Goal: Task Accomplishment & Management: Manage account settings

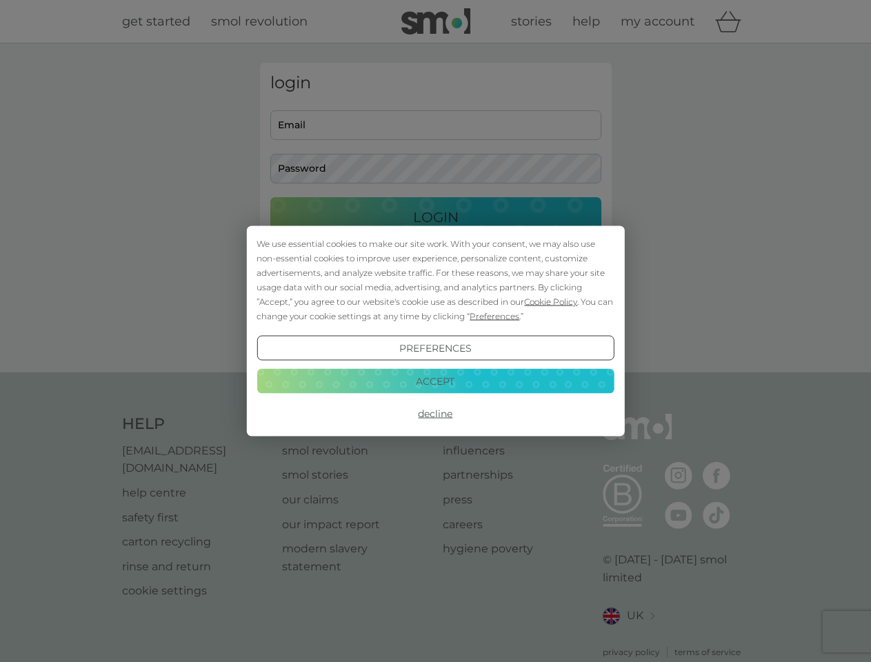
click at [551, 301] on span "Cookie Policy" at bounding box center [550, 301] width 53 height 10
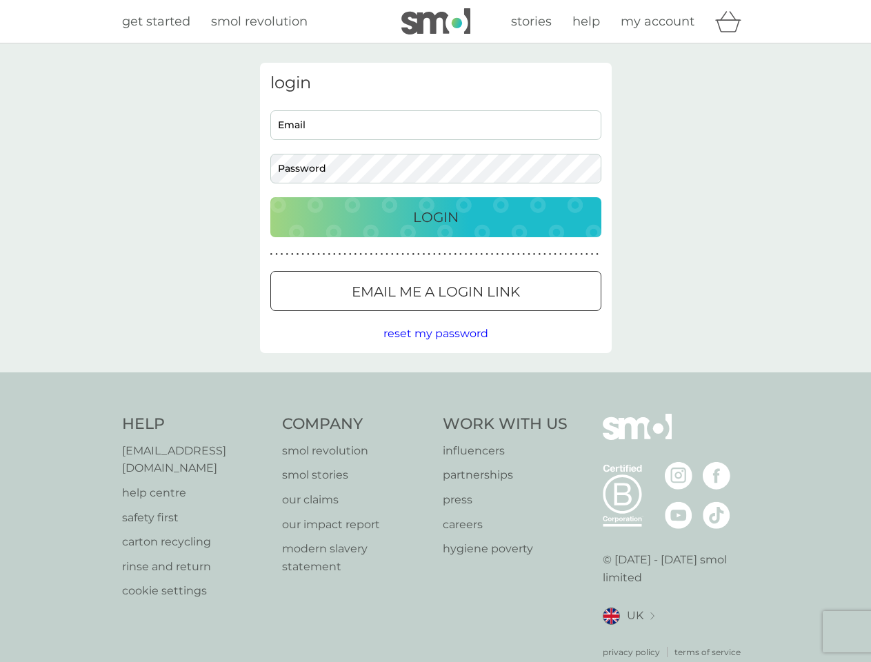
click at [493, 316] on div "login Email Password Login ● ● ● ● ● ● ● ● ● ● ● ● ● ● ● ● ● ● ● ● ● ● ● ● ● ● …" at bounding box center [436, 208] width 352 height 290
click at [435, 348] on div "login Email Password Login ● ● ● ● ● ● ● ● ● ● ● ● ● ● ● ● ● ● ● ● ● ● ● ● ● ● …" at bounding box center [436, 208] width 352 height 290
click at [435, 414] on div "Help [EMAIL_ADDRESS][DOMAIN_NAME] help centre safety first carton recycling rin…" at bounding box center [435, 536] width 627 height 245
click at [435, 381] on div "Help [EMAIL_ADDRESS][DOMAIN_NAME] help centre safety first carton recycling rin…" at bounding box center [435, 535] width 871 height 327
